Goal: Go to known website: Access a specific website the user already knows

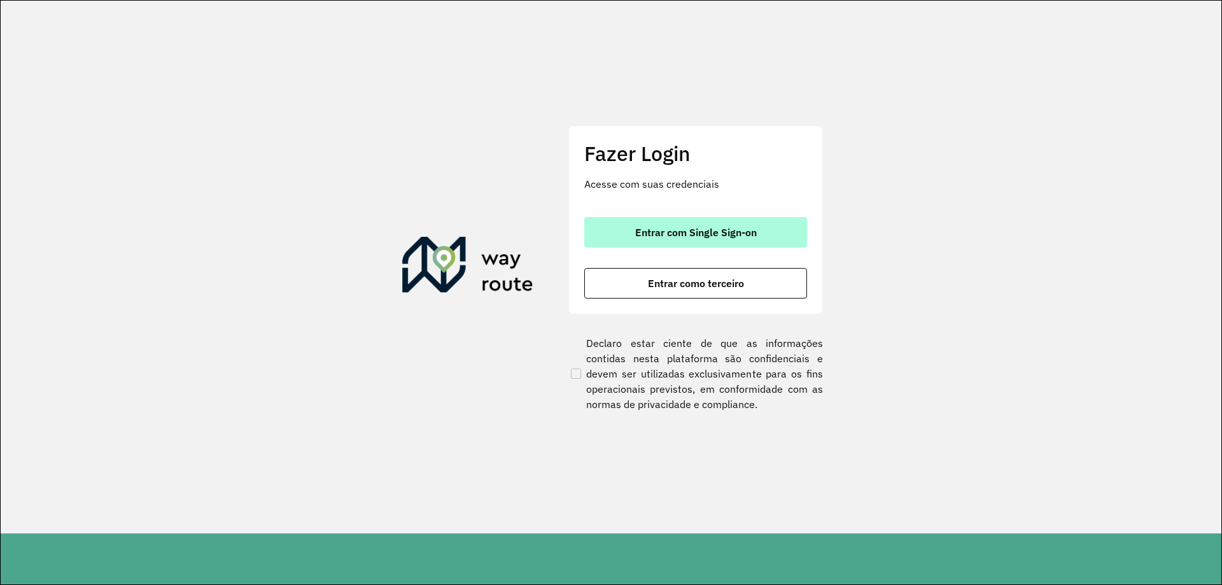
click at [666, 236] on span "Entrar com Single Sign-on" at bounding box center [696, 232] width 122 height 10
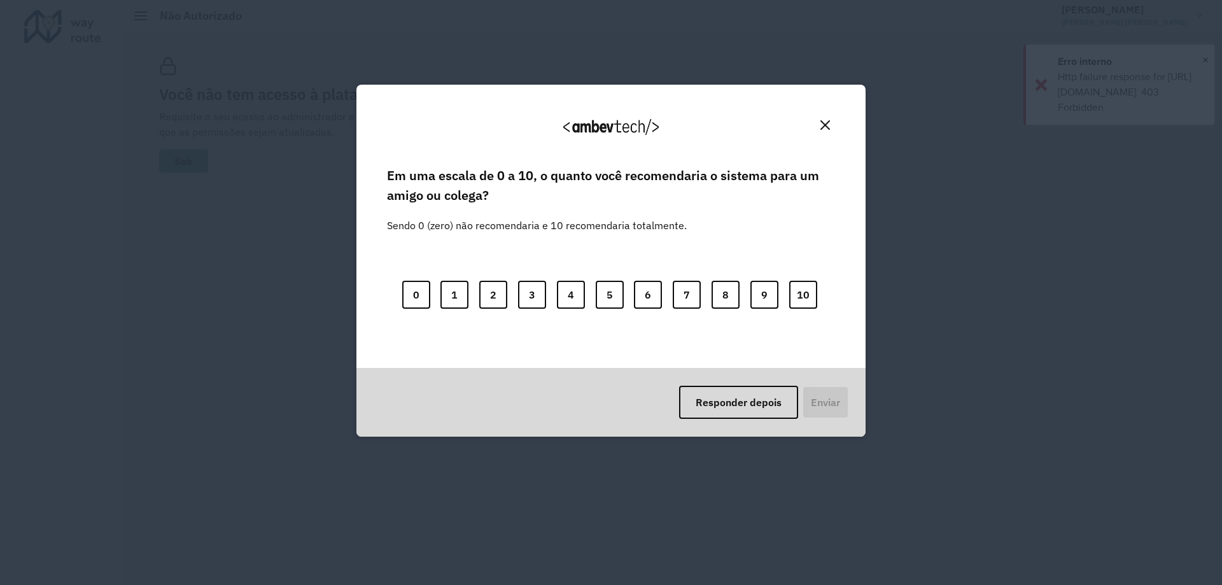
click at [835, 122] on div "Agradecemos seu feedback!" at bounding box center [611, 132] width 478 height 64
click at [831, 124] on button "Close" at bounding box center [825, 125] width 20 height 20
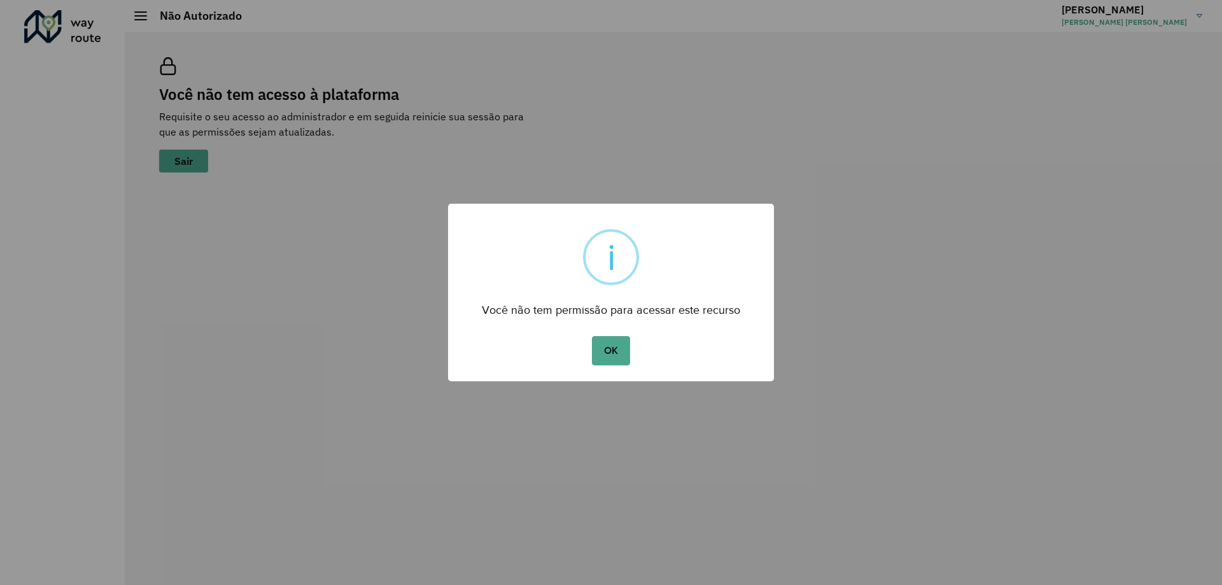
drag, startPoint x: 615, startPoint y: 355, endPoint x: 609, endPoint y: 367, distance: 13.7
click at [615, 357] on button "OK" at bounding box center [611, 350] width 38 height 29
